Goal: Navigation & Orientation: Find specific page/section

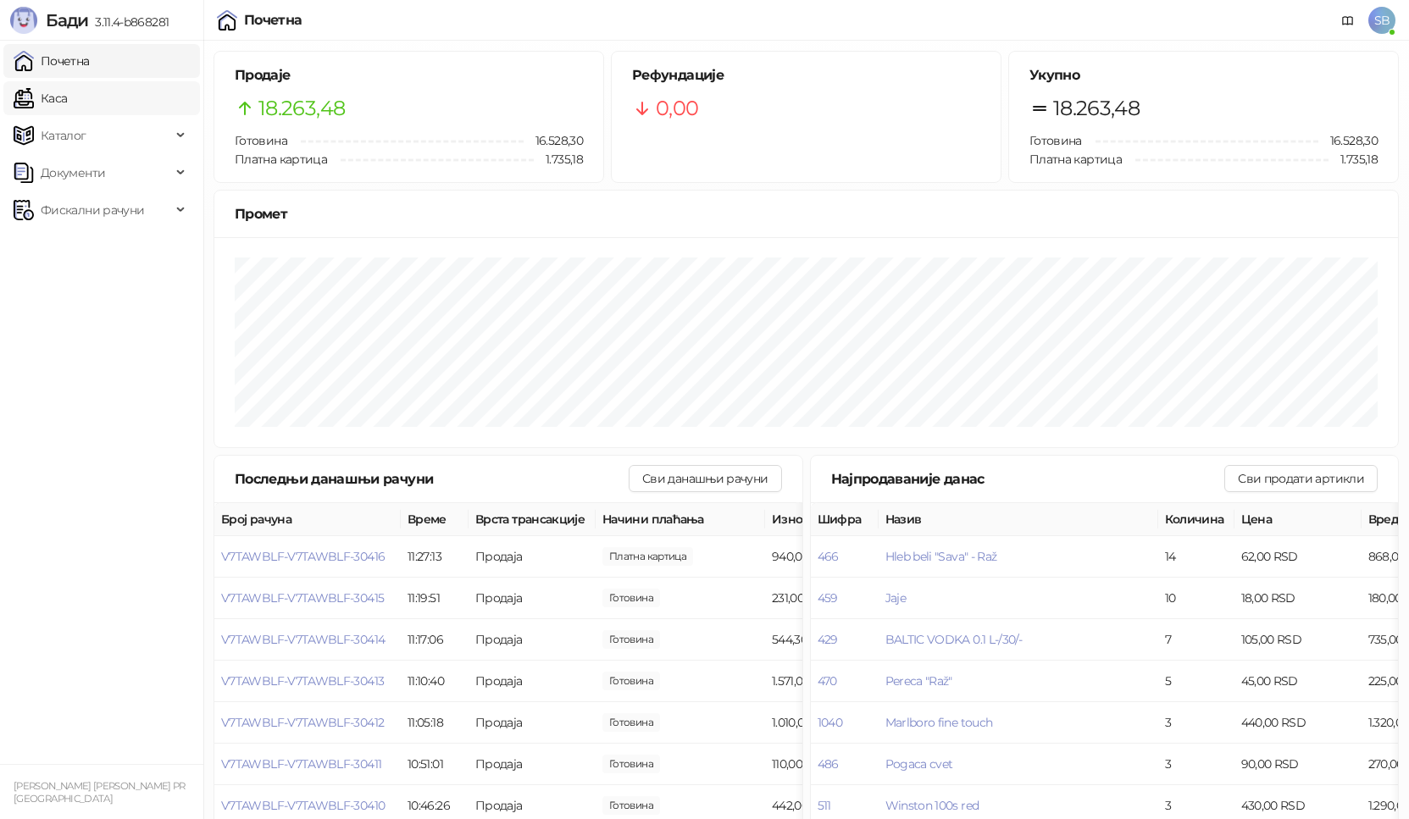
click at [67, 96] on link "Каса" at bounding box center [40, 98] width 53 height 34
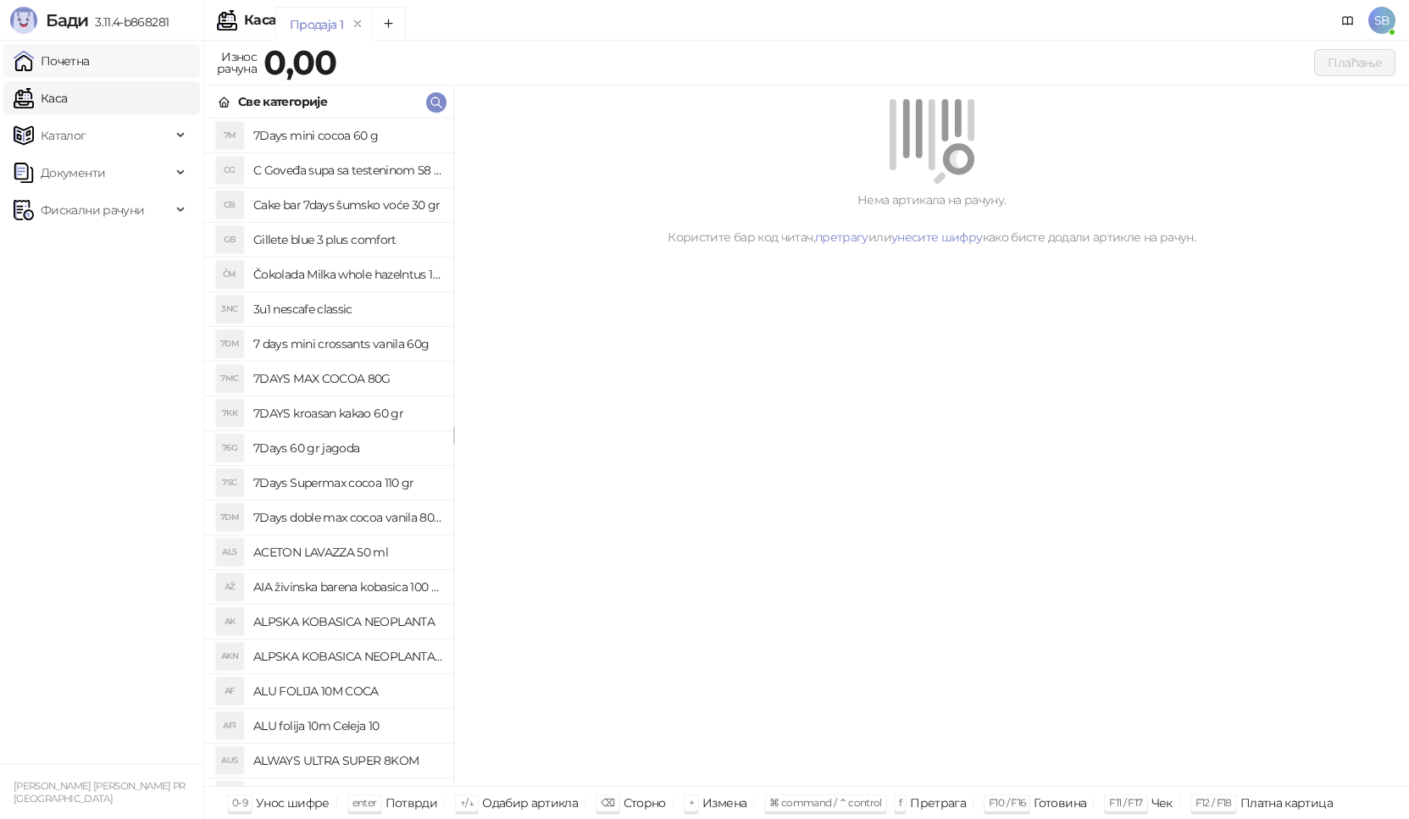
click at [90, 65] on link "Почетна" at bounding box center [52, 61] width 76 height 34
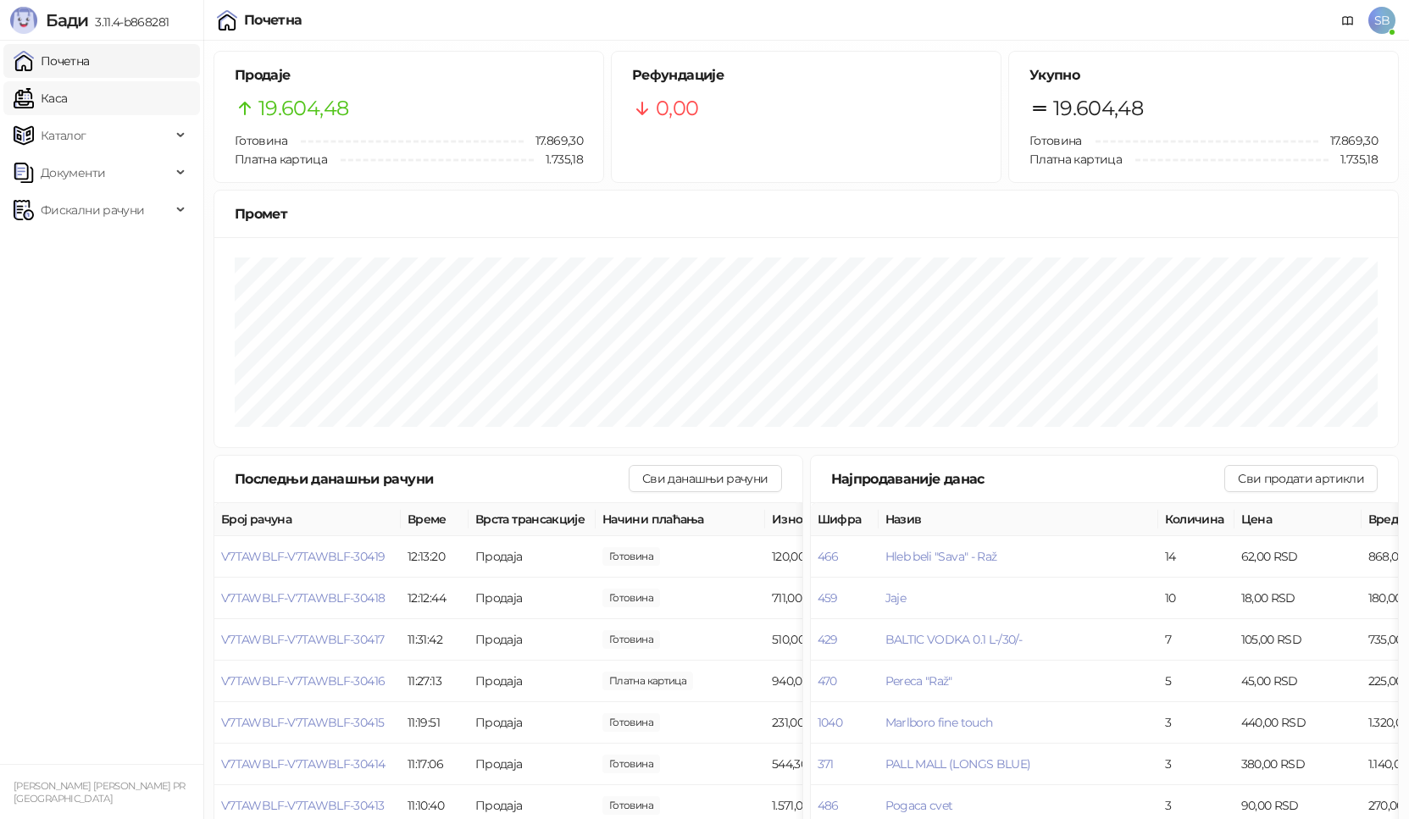
click at [67, 85] on link "Каса" at bounding box center [40, 98] width 53 height 34
click at [90, 66] on link "Почетна" at bounding box center [52, 61] width 76 height 34
click at [67, 85] on link "Каса" at bounding box center [40, 98] width 53 height 34
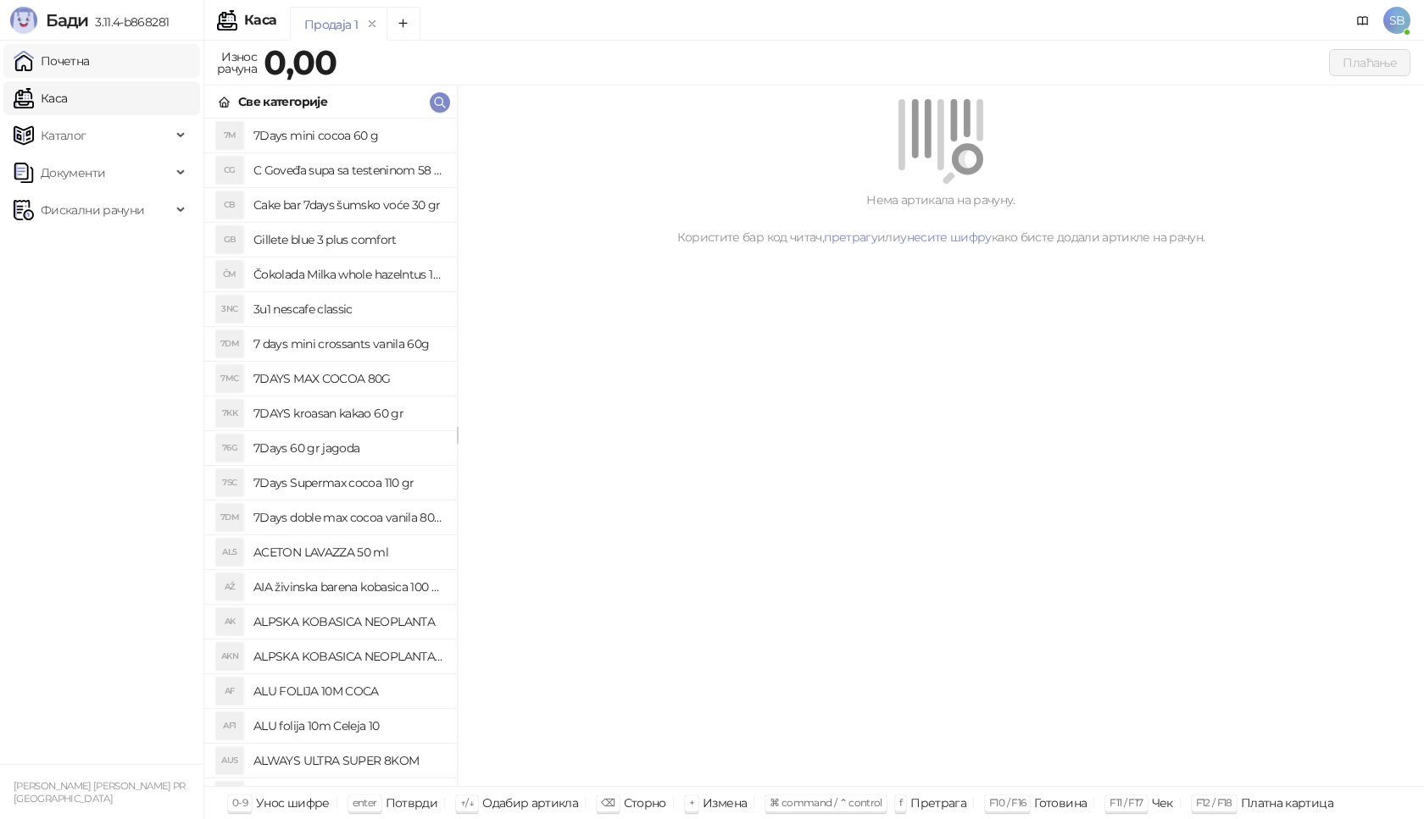
click at [90, 68] on link "Почетна" at bounding box center [52, 61] width 76 height 34
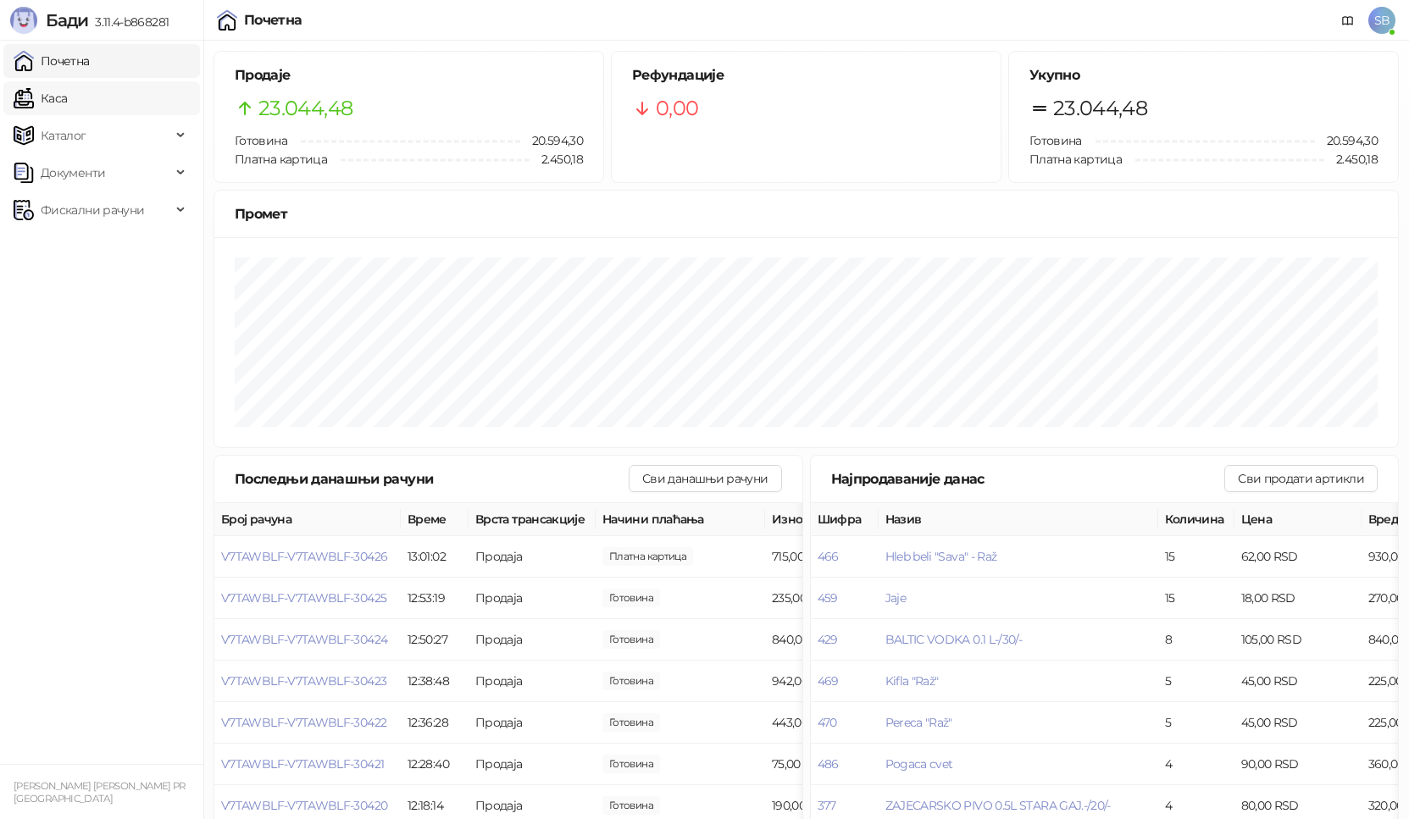
click at [67, 97] on link "Каса" at bounding box center [40, 98] width 53 height 34
click at [72, 54] on link "Почетна" at bounding box center [52, 61] width 76 height 34
click at [47, 95] on link "Каса" at bounding box center [40, 98] width 53 height 34
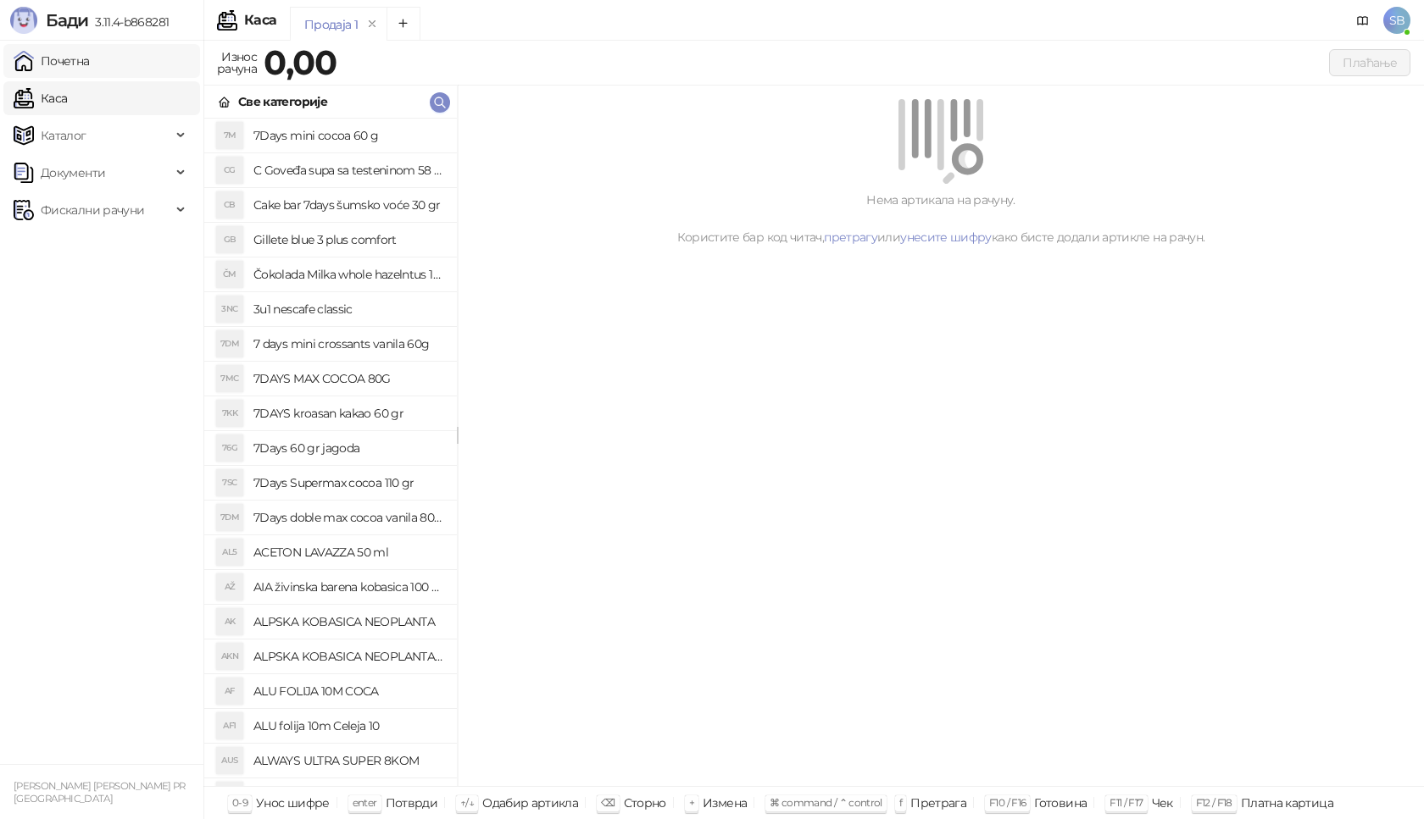
click at [55, 64] on link "Почетна" at bounding box center [52, 61] width 76 height 34
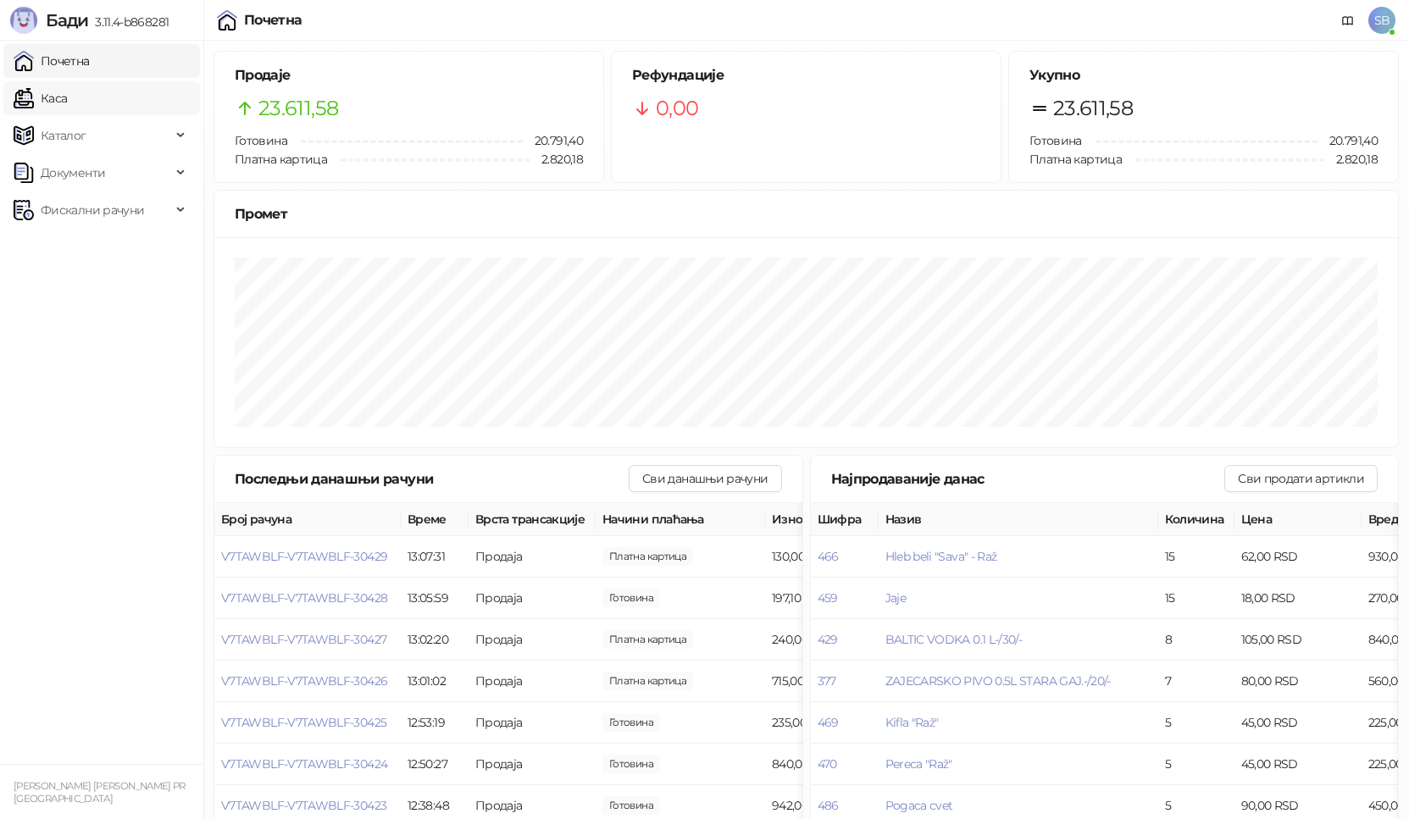
click at [67, 93] on link "Каса" at bounding box center [40, 98] width 53 height 34
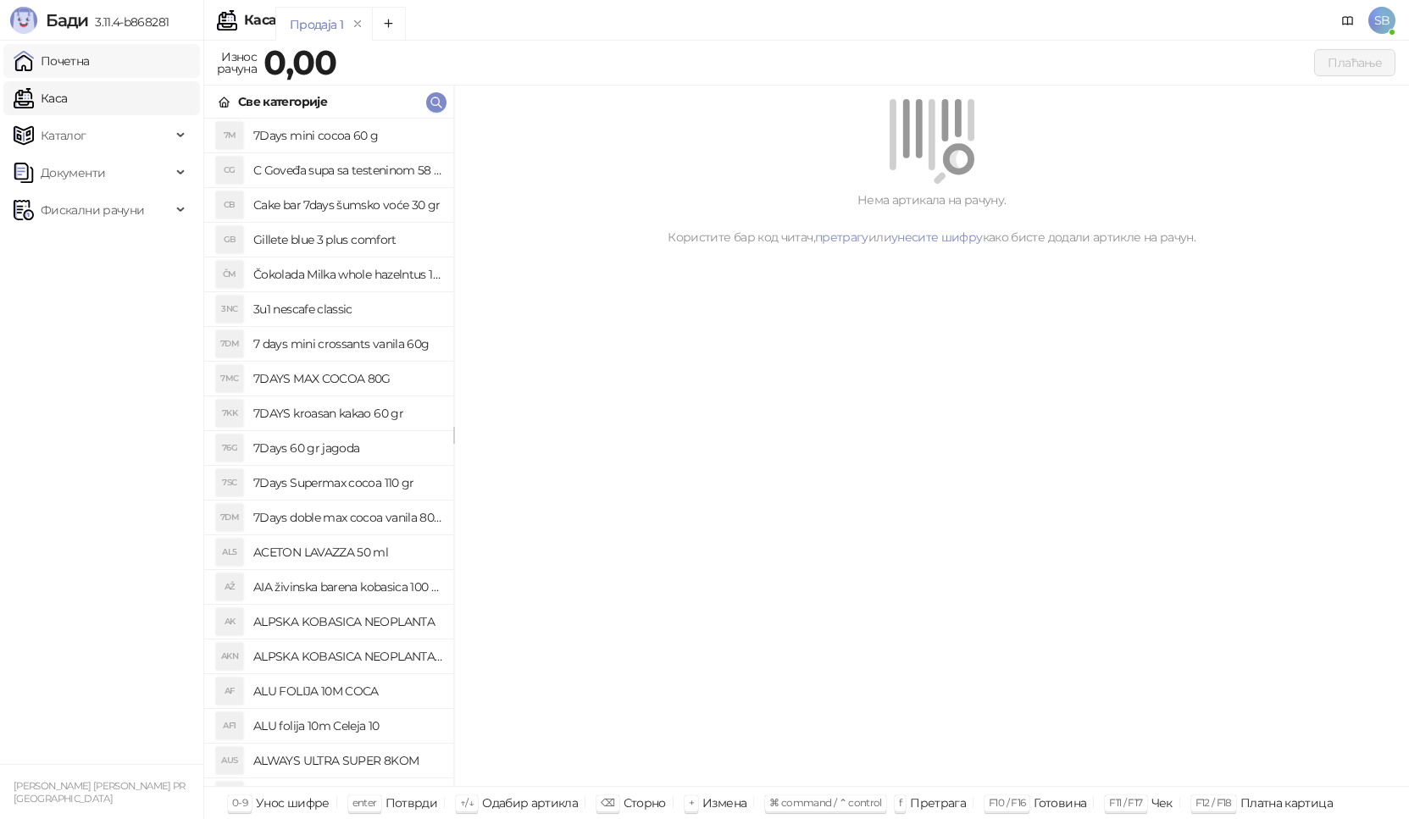
click at [90, 74] on link "Почетна" at bounding box center [52, 61] width 76 height 34
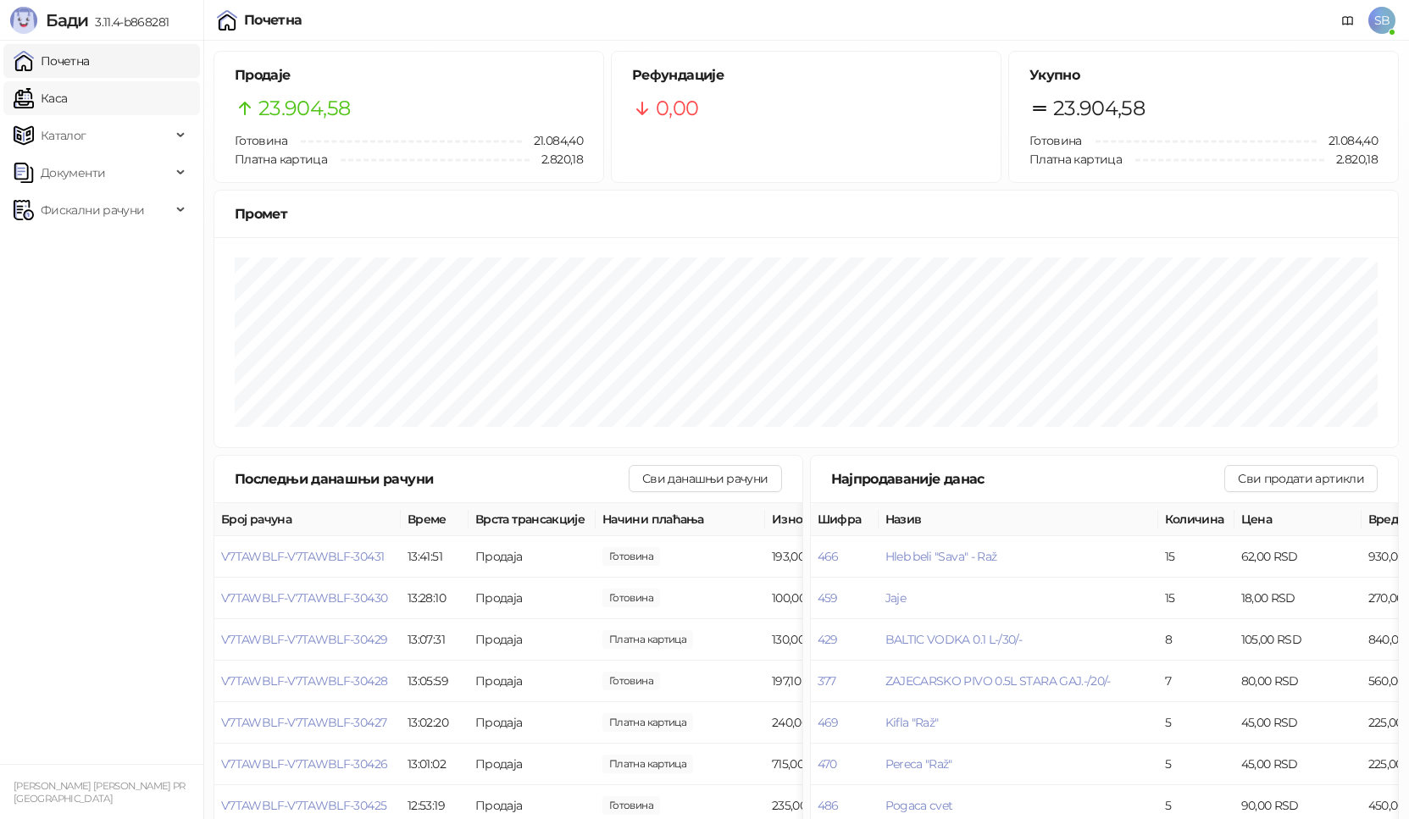
click at [49, 96] on link "Каса" at bounding box center [40, 98] width 53 height 34
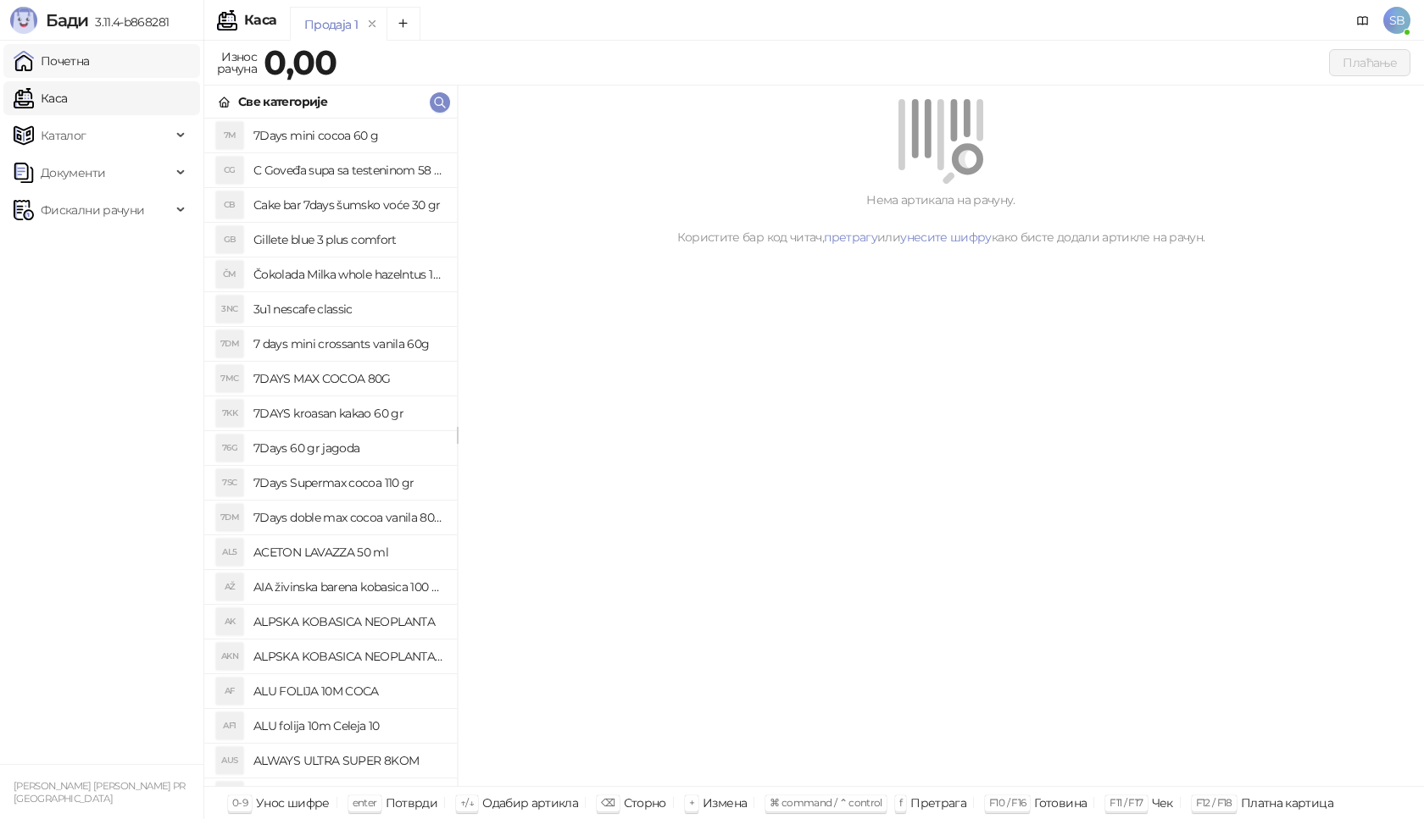
click at [36, 52] on link "Почетна" at bounding box center [52, 61] width 76 height 34
